Goal: Information Seeking & Learning: Learn about a topic

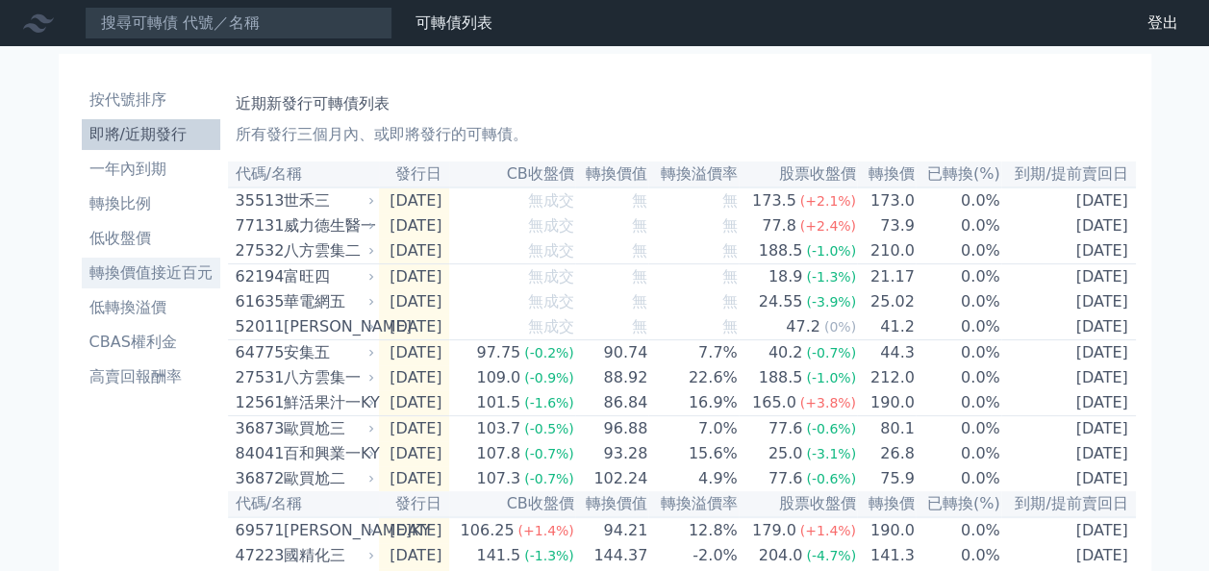
click at [141, 267] on li "轉換價值接近百元" at bounding box center [151, 273] width 138 height 23
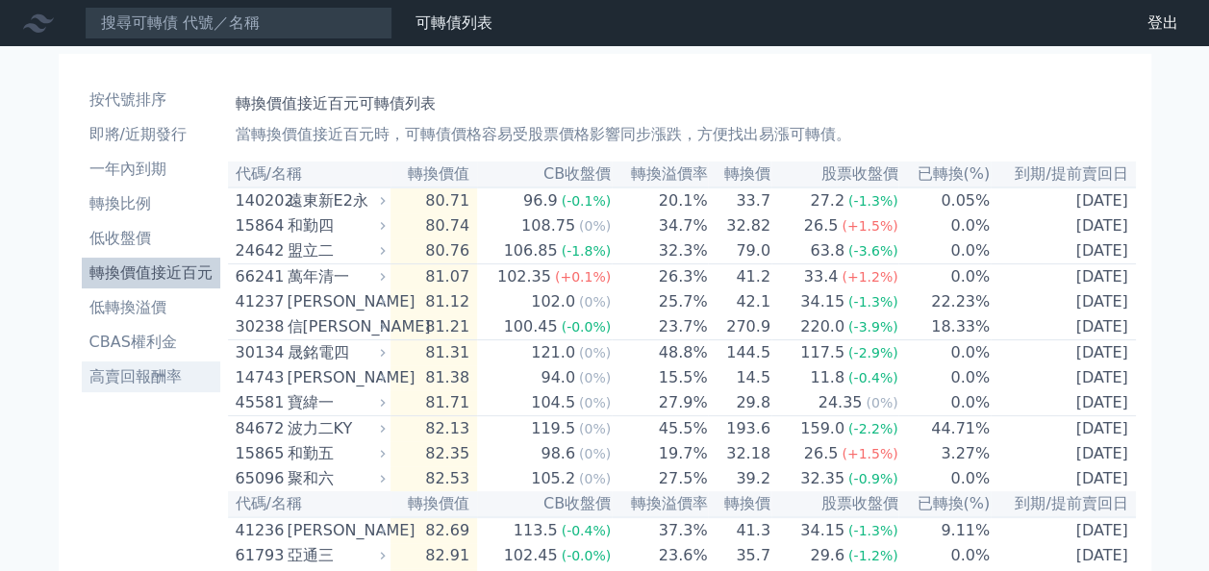
click at [160, 383] on li "高賣回報酬率" at bounding box center [151, 376] width 138 height 23
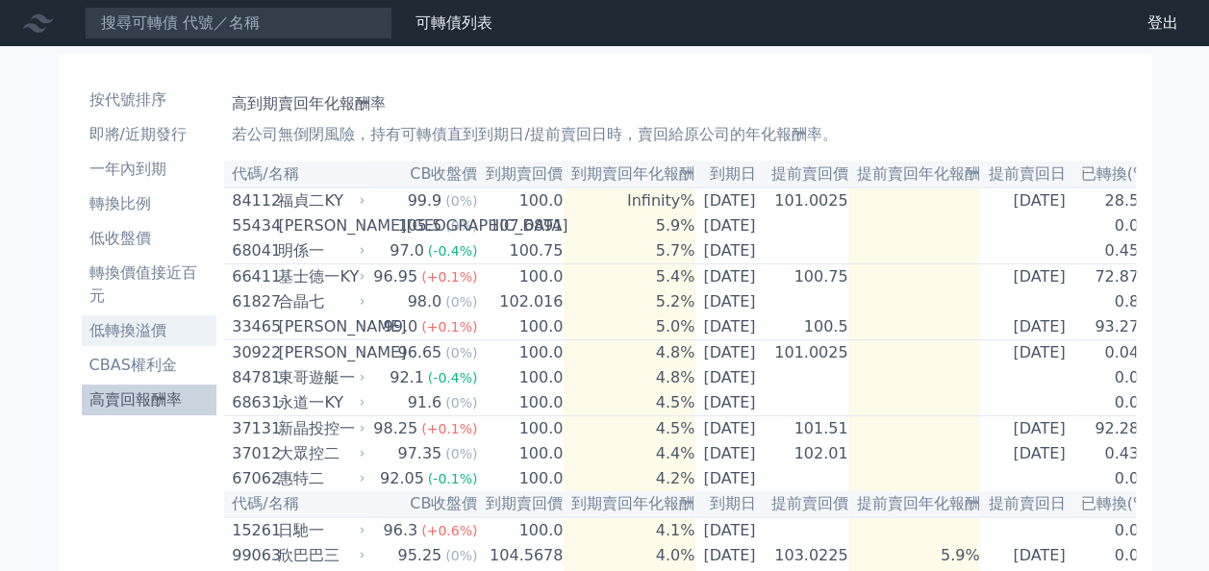
click at [170, 324] on li "低轉換溢價" at bounding box center [150, 330] width 136 height 23
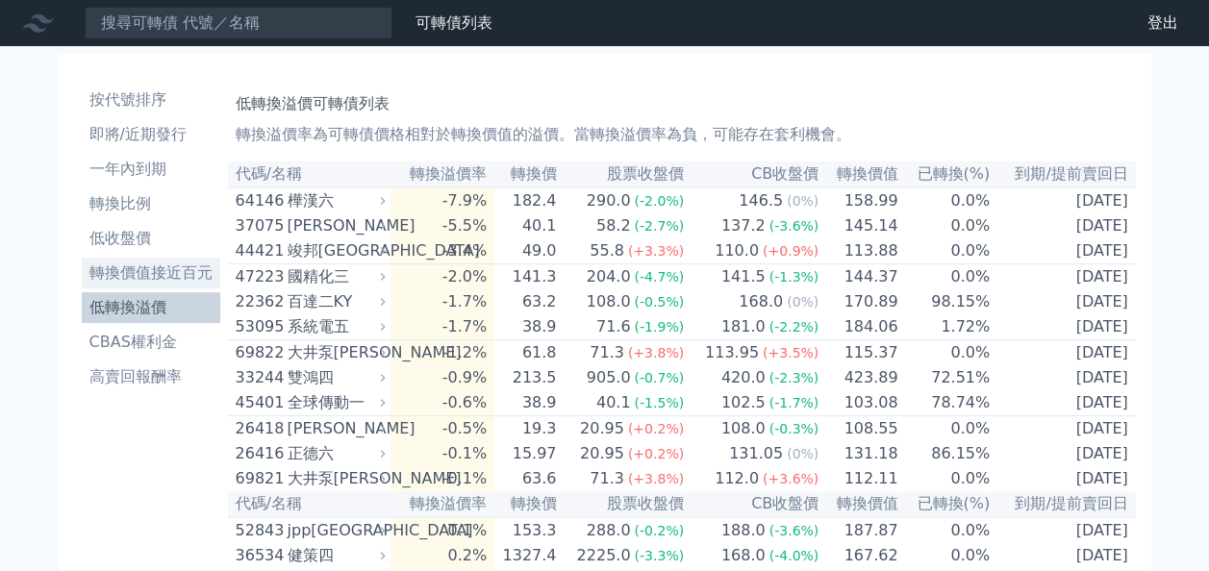
click at [167, 264] on li "轉換價值接近百元" at bounding box center [151, 273] width 138 height 23
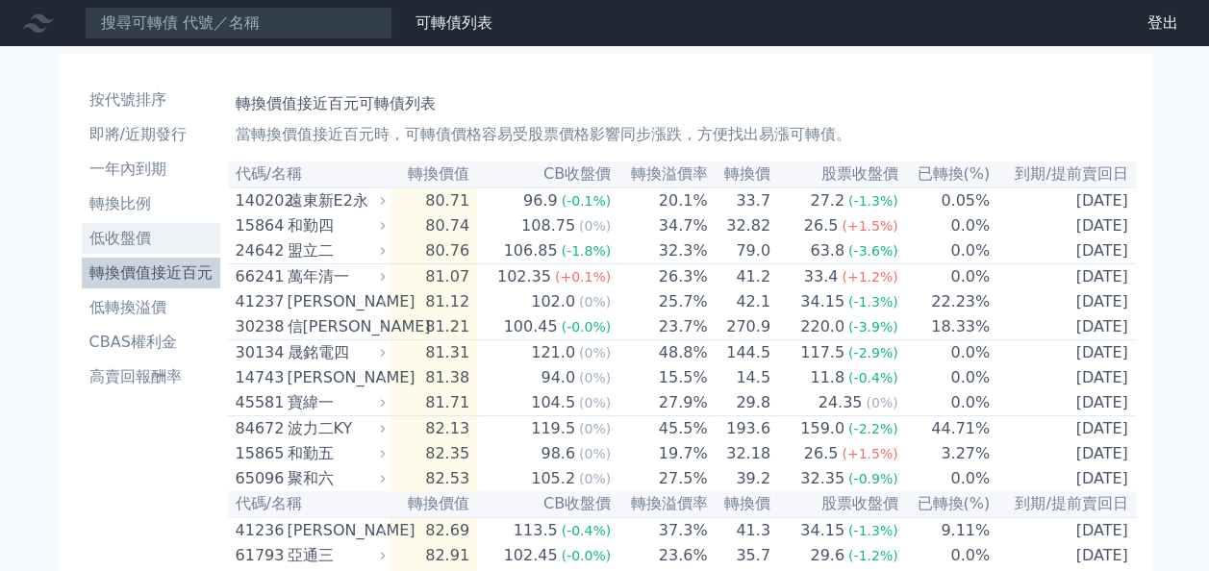
click at [119, 235] on li "低收盤價" at bounding box center [151, 238] width 138 height 23
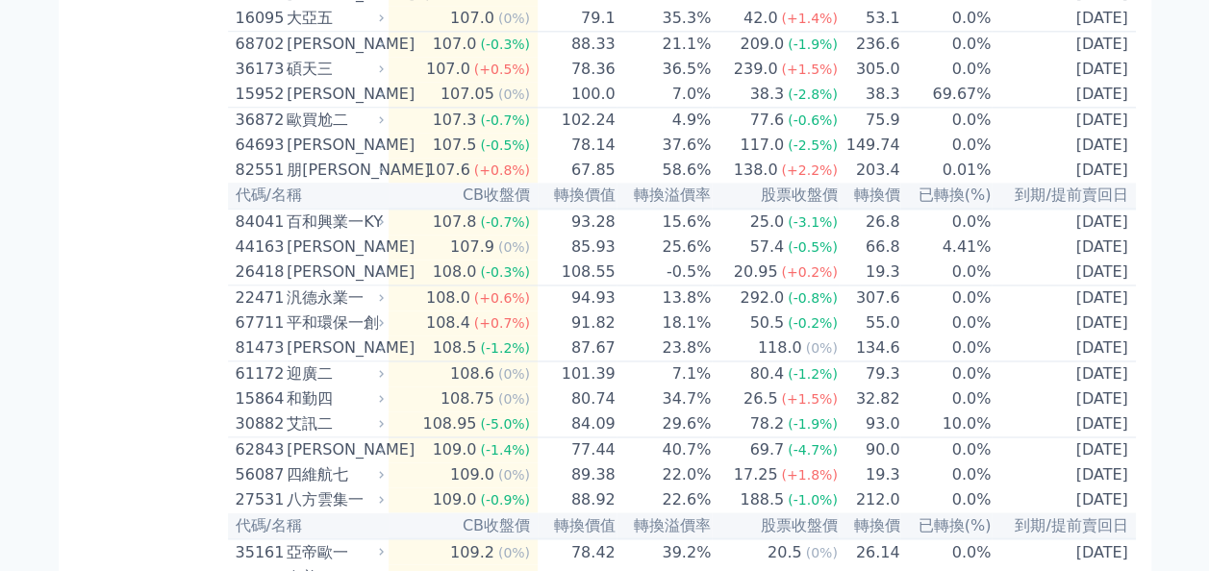
scroll to position [5426, 0]
